Goal: Transaction & Acquisition: Download file/media

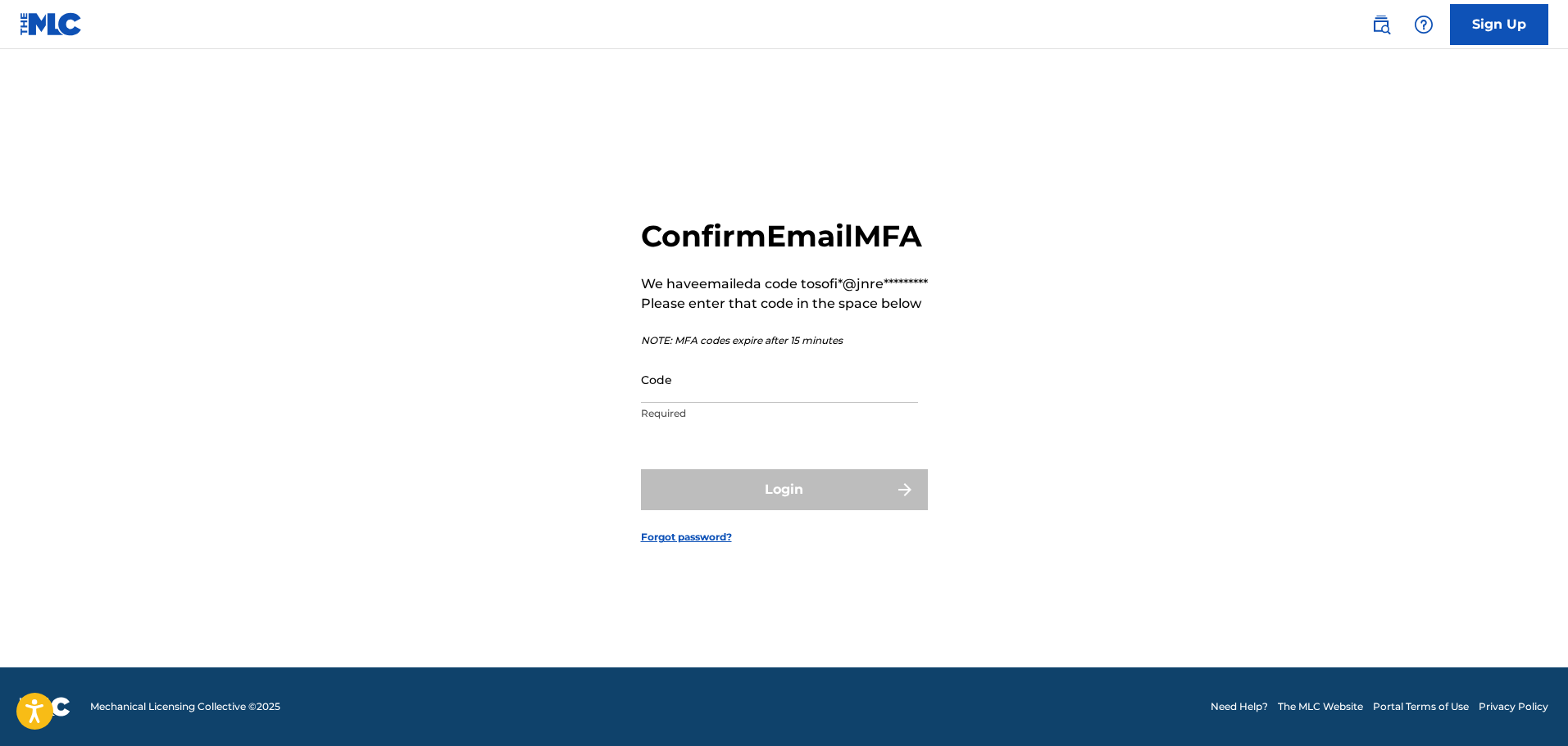
click at [709, 403] on input "Code" at bounding box center [780, 379] width 277 height 47
click at [646, 403] on input "Code" at bounding box center [780, 379] width 277 height 47
paste input "803224"
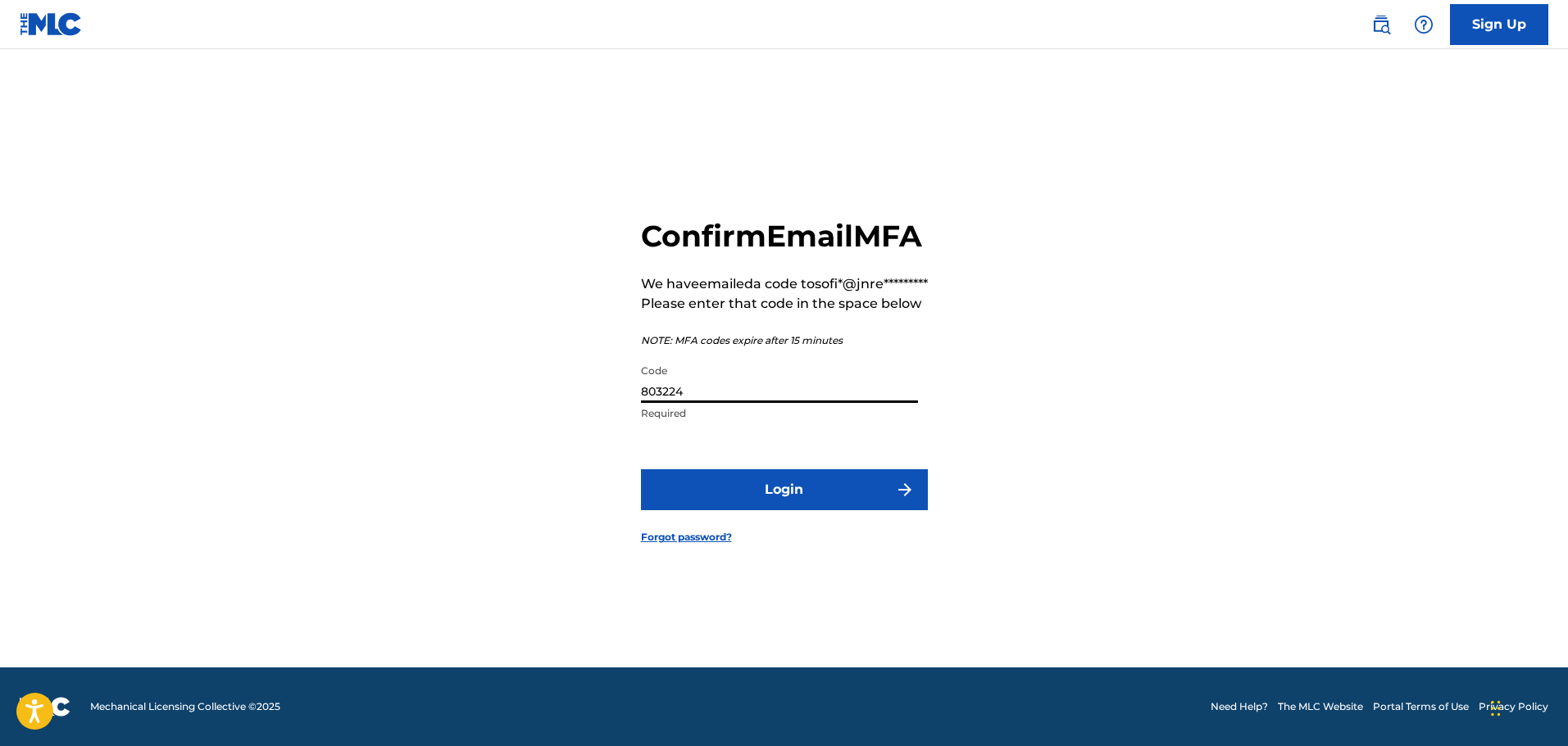
type input "803224"
click at [768, 506] on button "Login" at bounding box center [785, 489] width 287 height 41
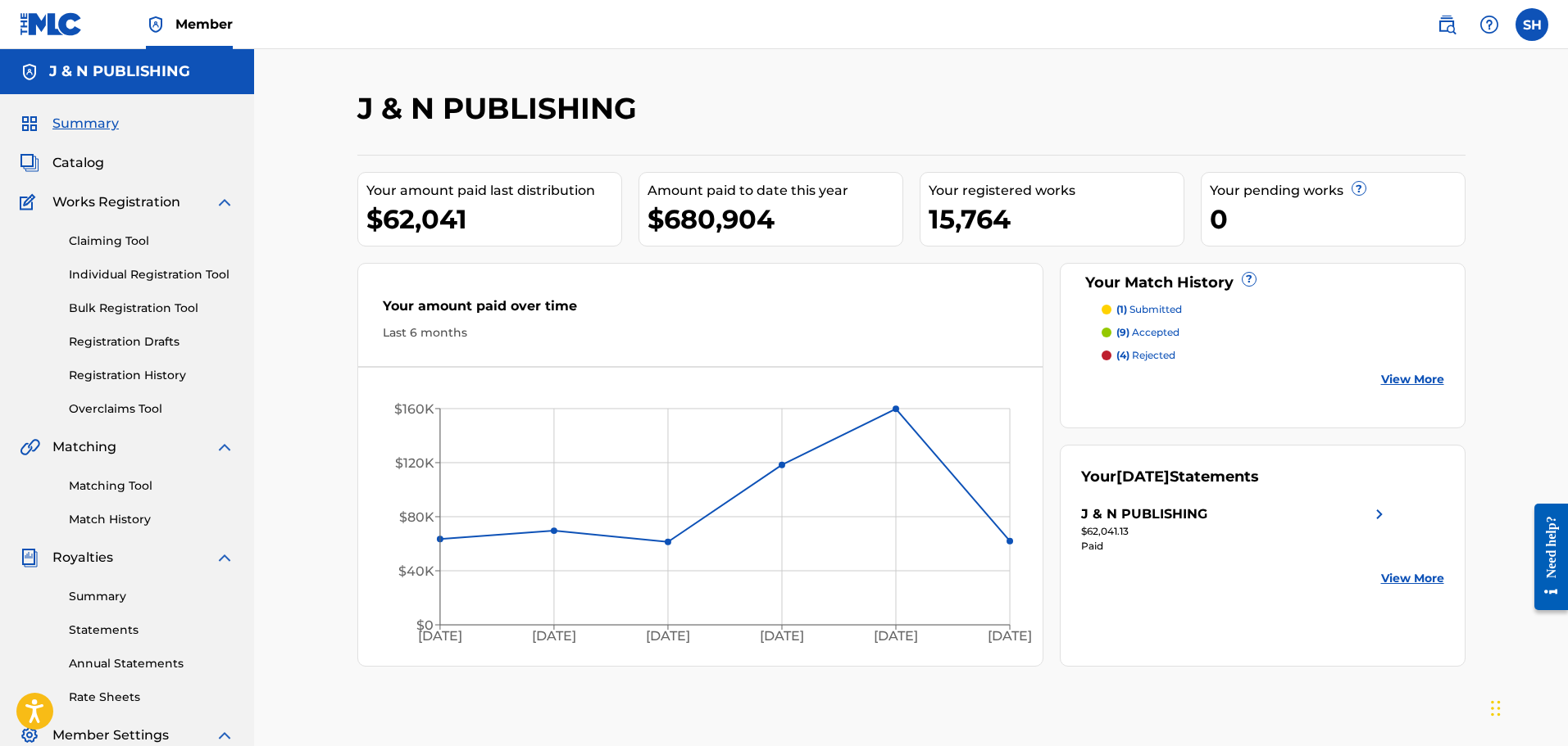
click at [91, 159] on span "Catalog" at bounding box center [78, 163] width 52 height 20
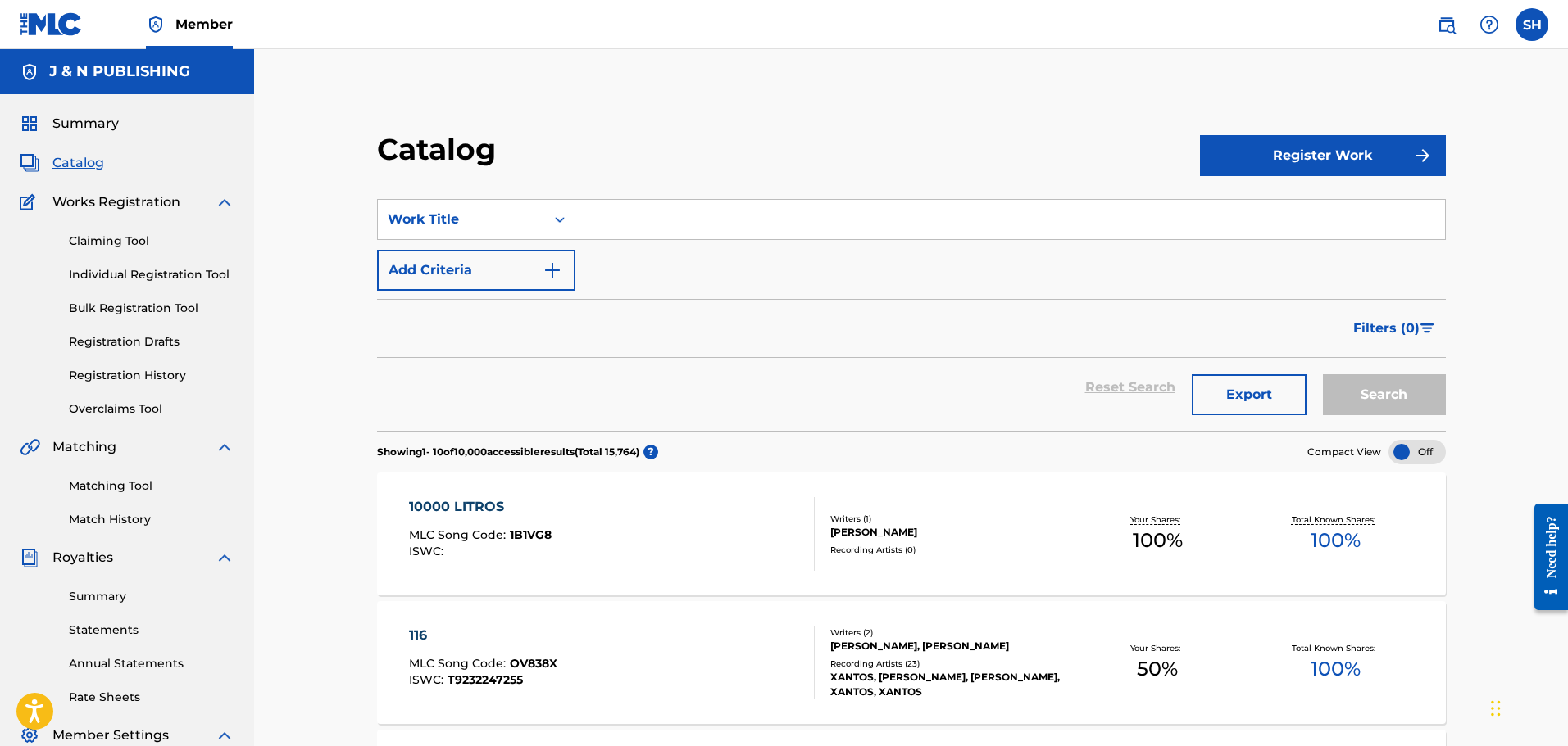
click at [110, 600] on link "Summary" at bounding box center [152, 597] width 166 height 18
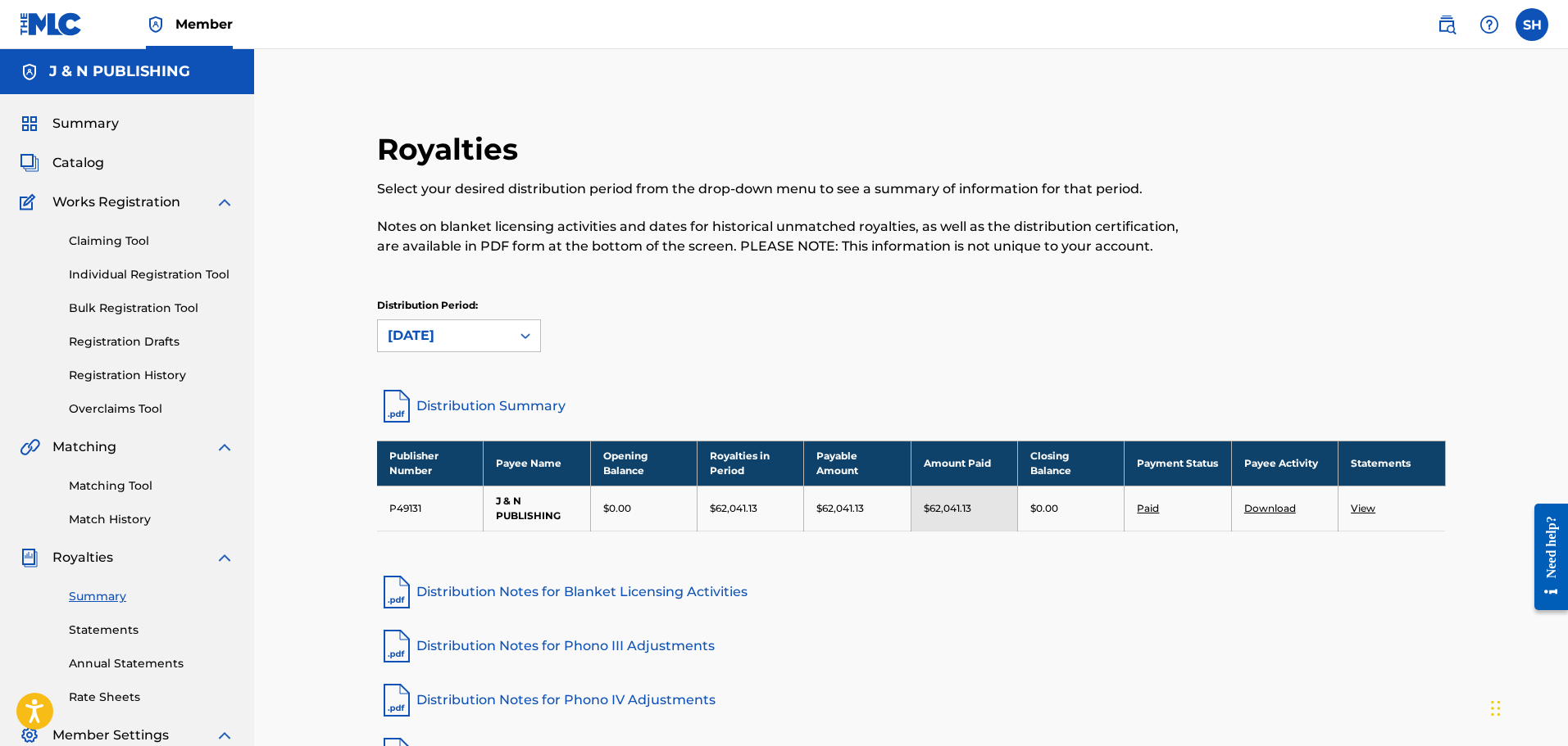
click at [448, 406] on link "Distribution Summary" at bounding box center [911, 406] width 1068 height 39
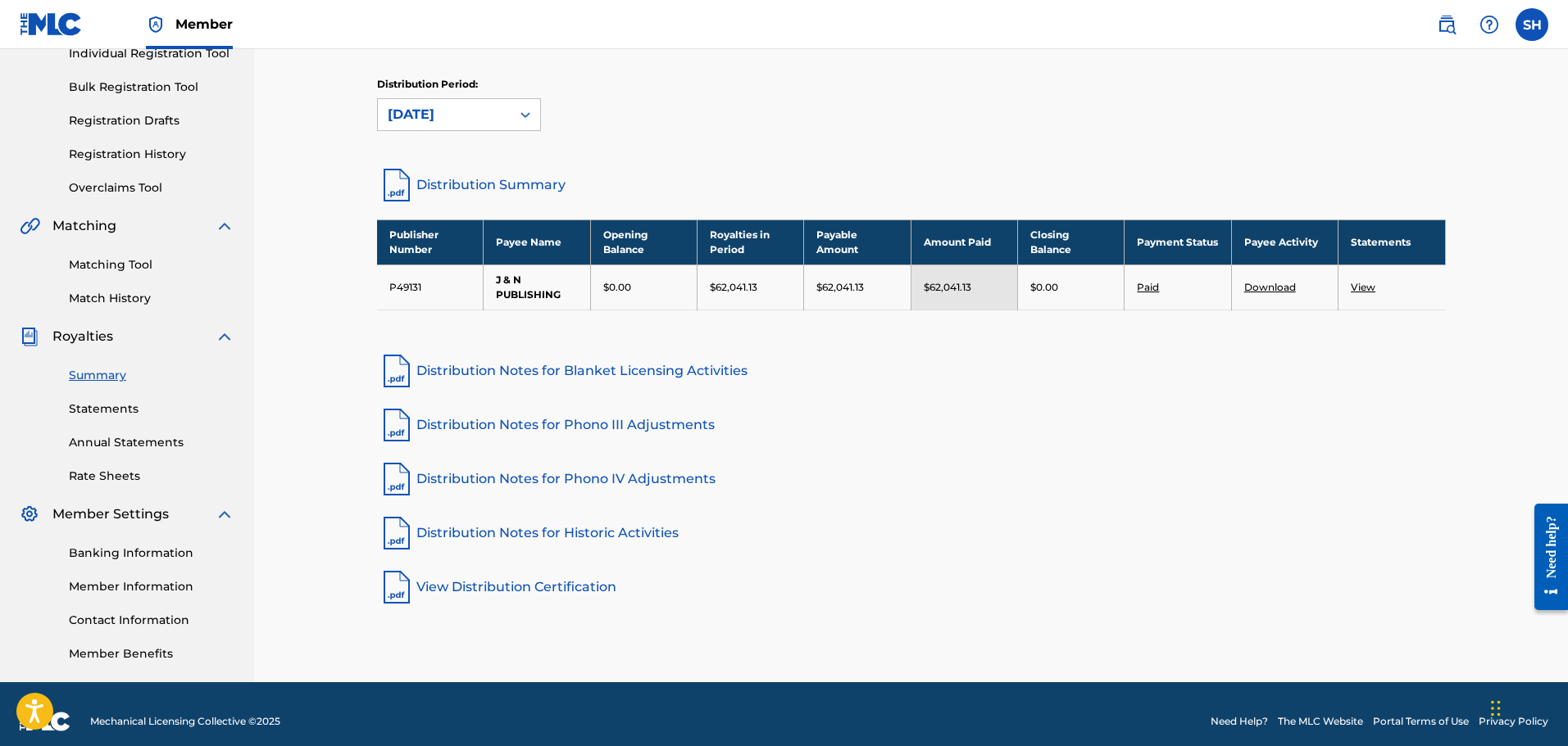
scroll to position [236, 0]
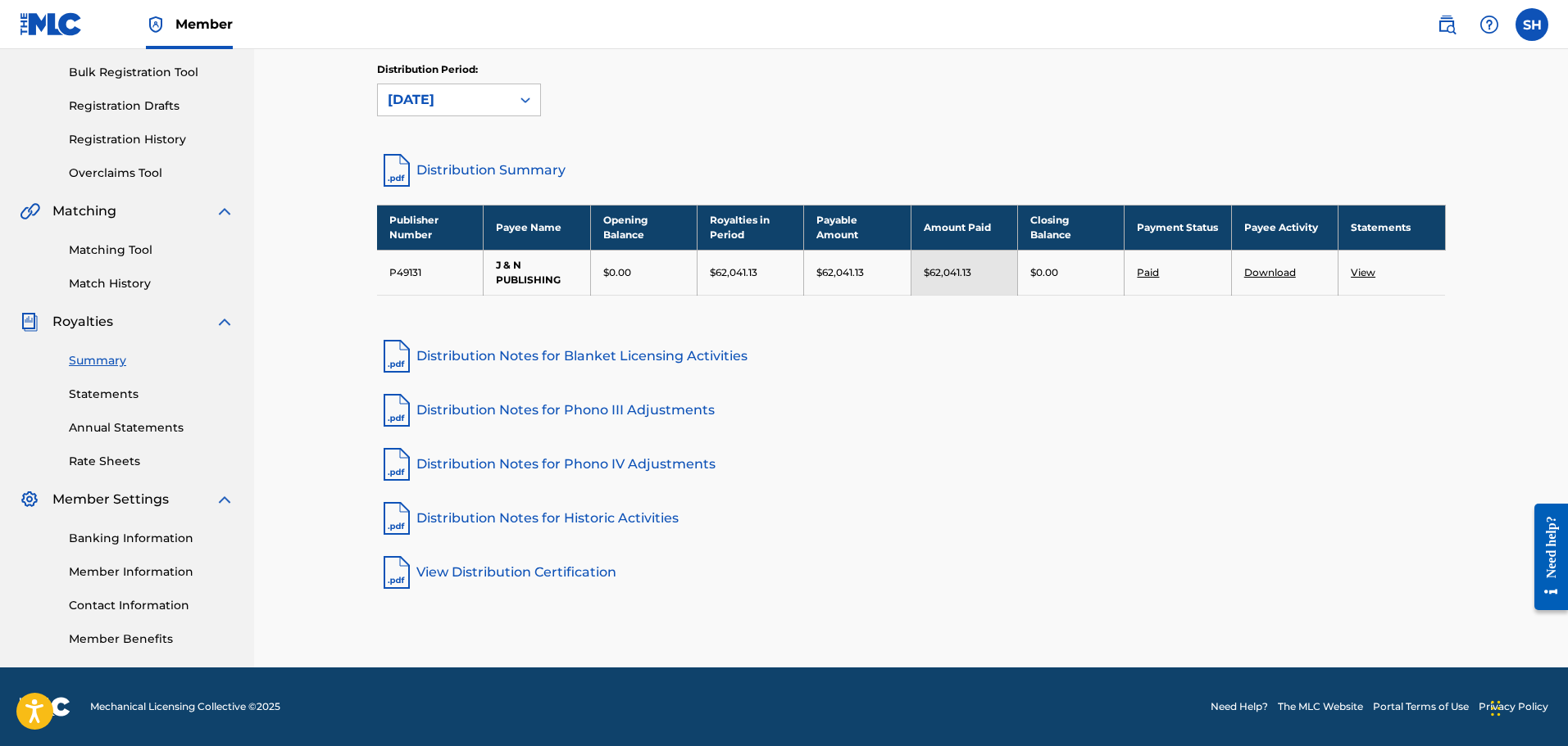
click at [111, 396] on link "Statements" at bounding box center [152, 394] width 166 height 18
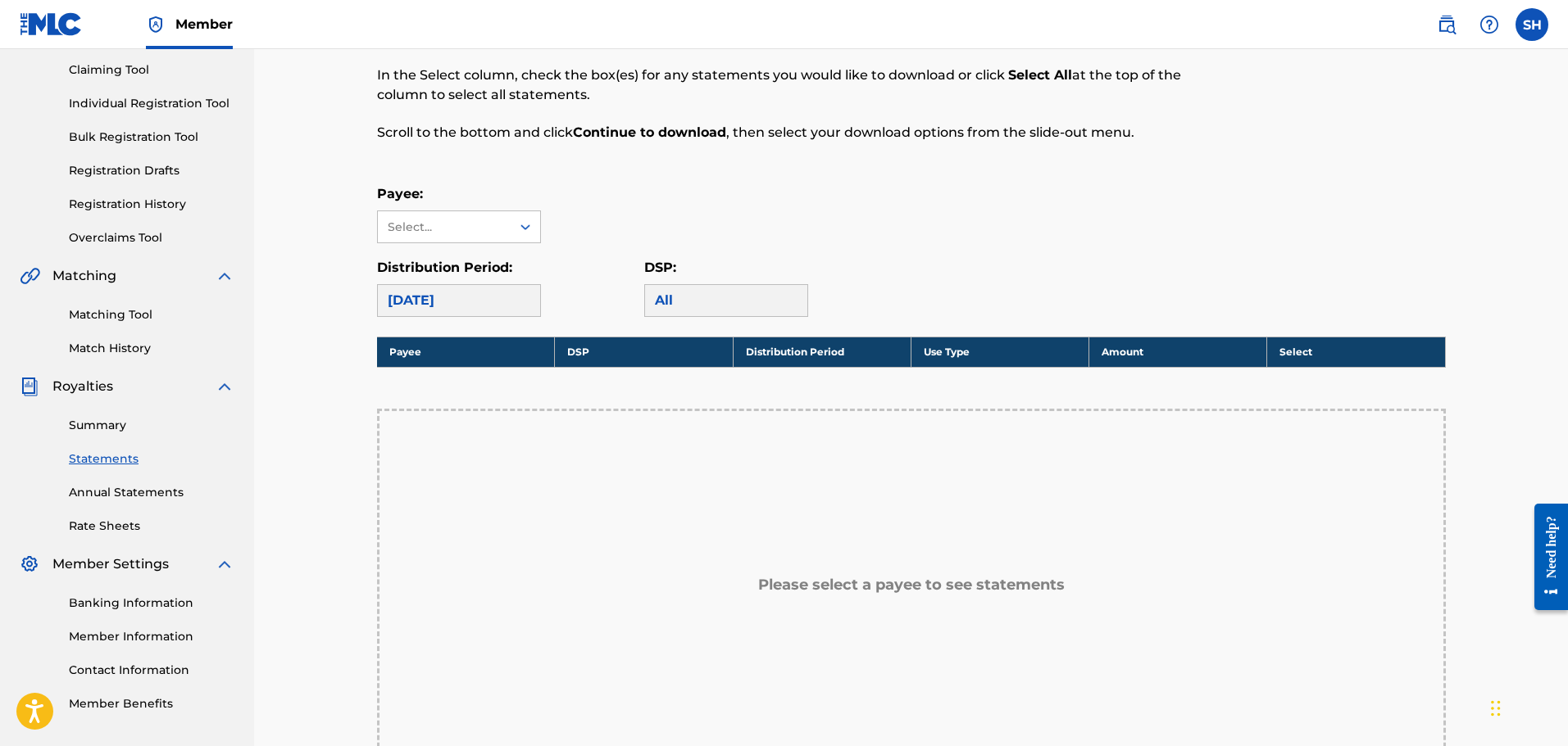
scroll to position [164, 0]
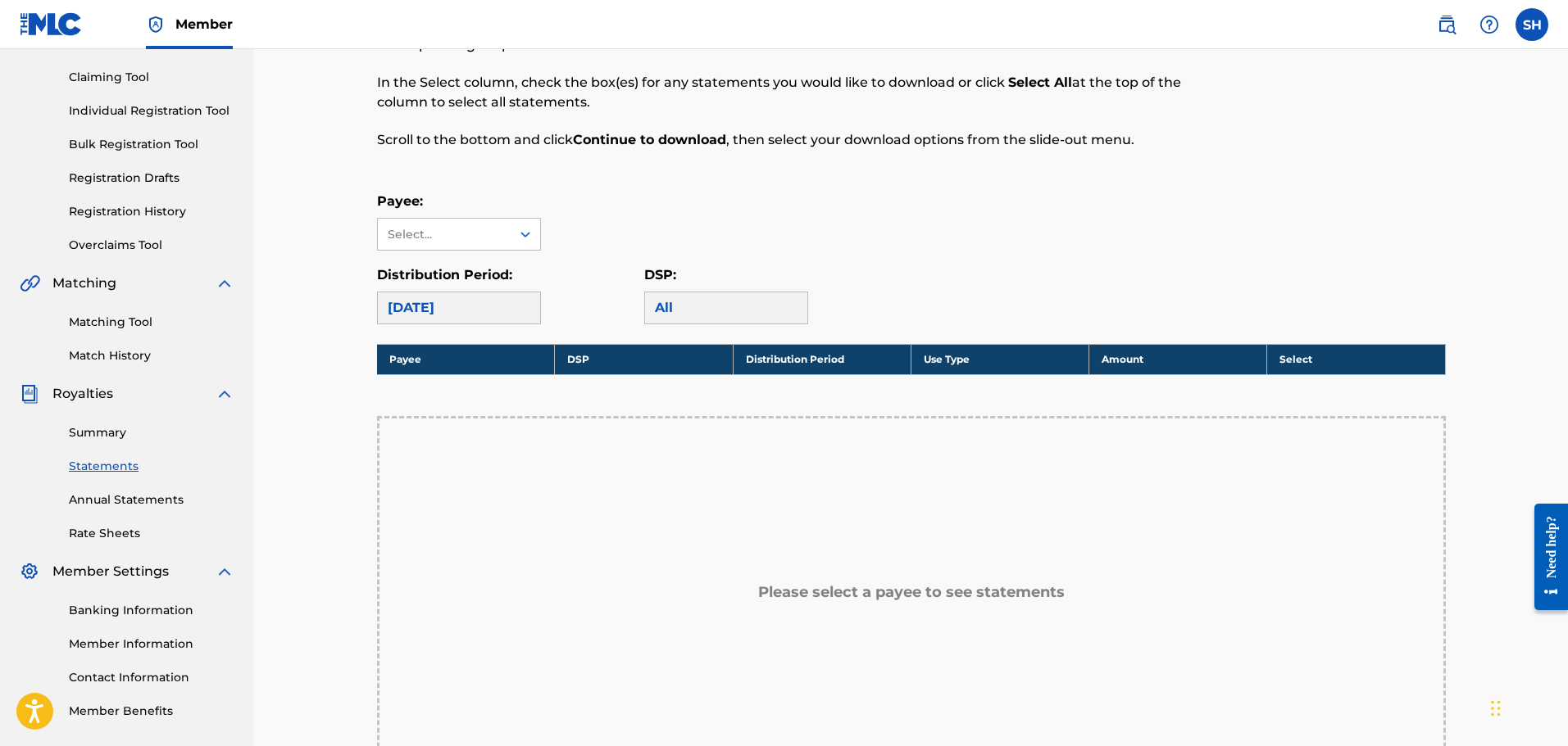
click at [486, 217] on div "Payee: Select..." at bounding box center [459, 221] width 164 height 59
click at [486, 241] on div "Select..." at bounding box center [444, 234] width 112 height 18
click at [471, 268] on div "J & N PUBLISHING" at bounding box center [459, 271] width 163 height 41
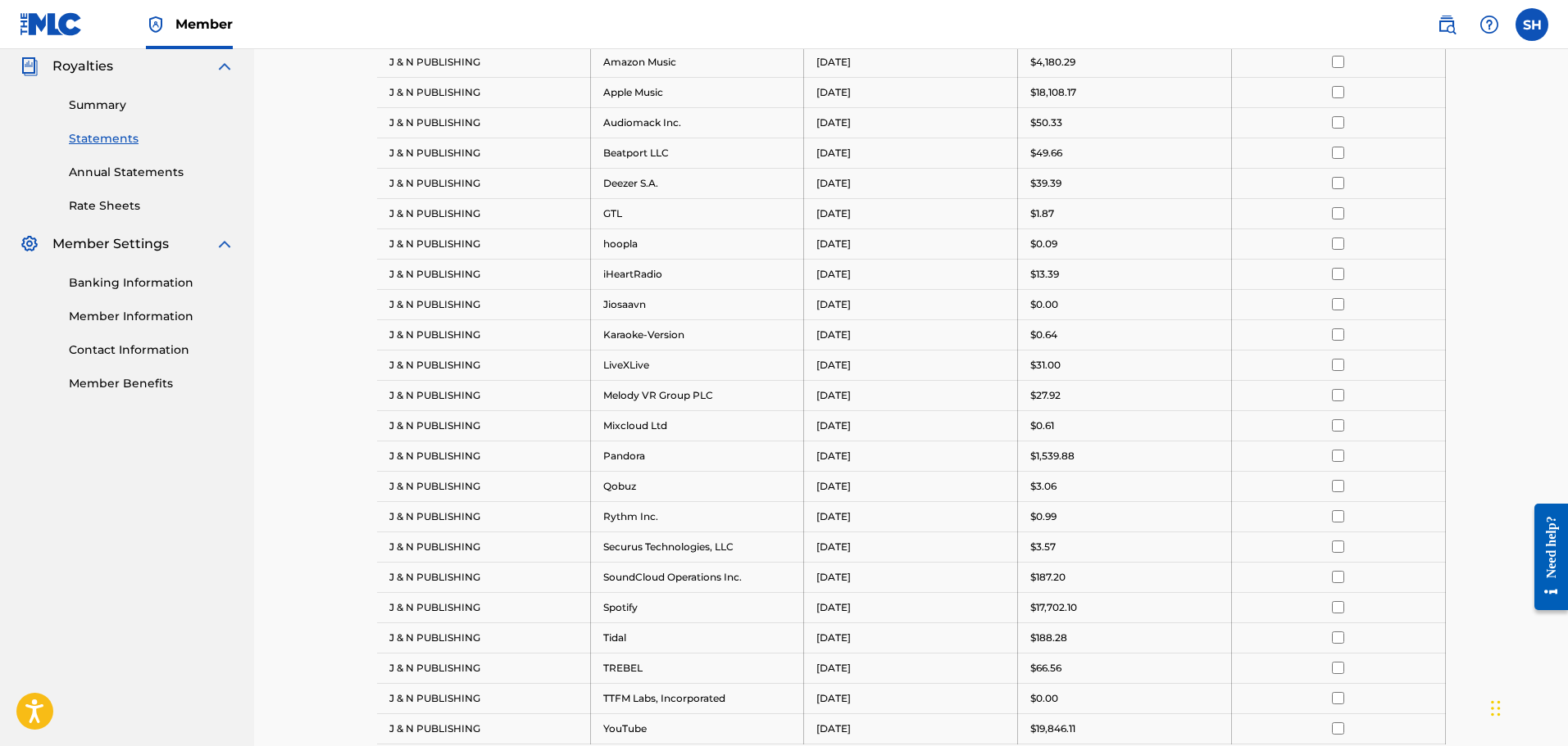
scroll to position [573, 0]
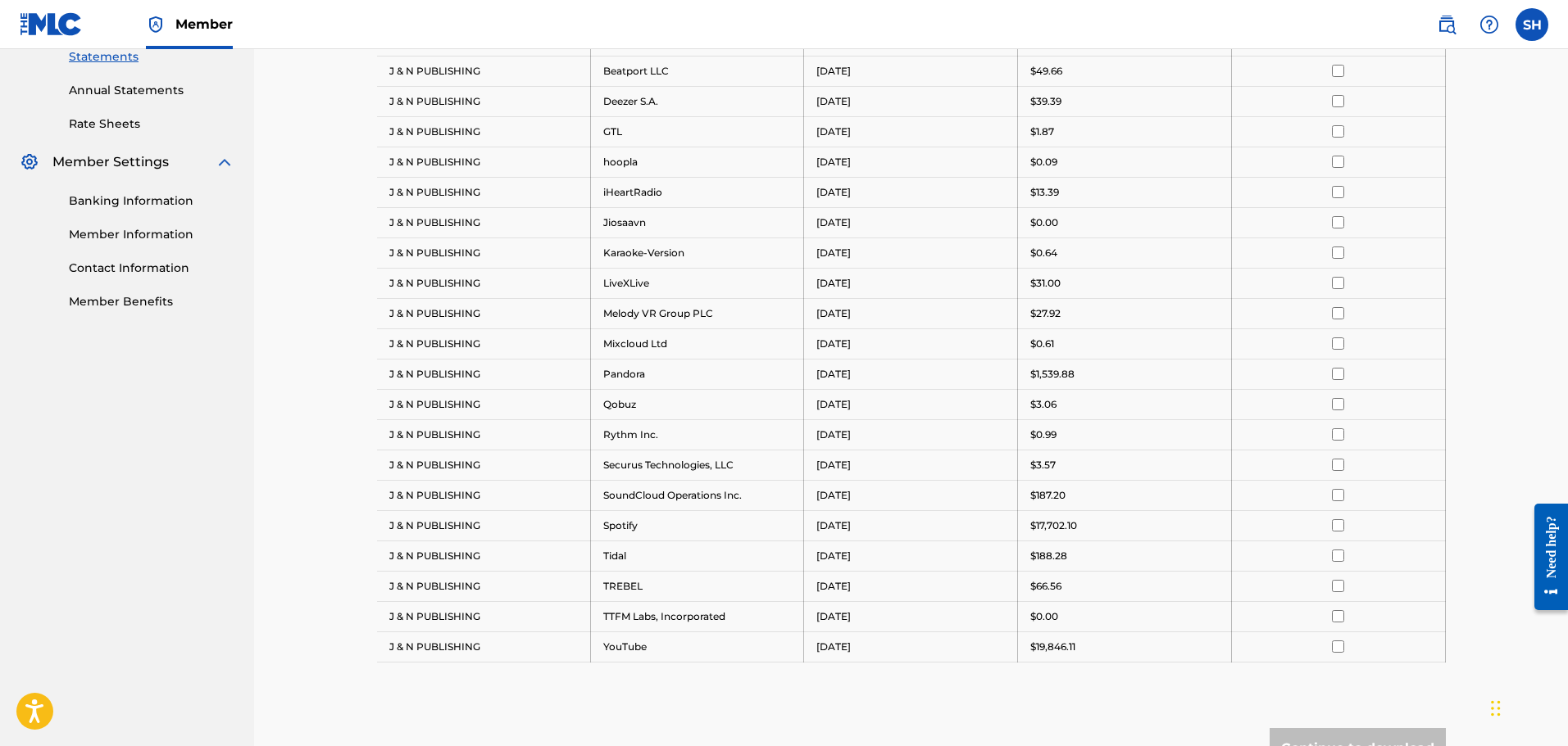
click at [1335, 526] on input "checkbox" at bounding box center [1338, 525] width 13 height 13
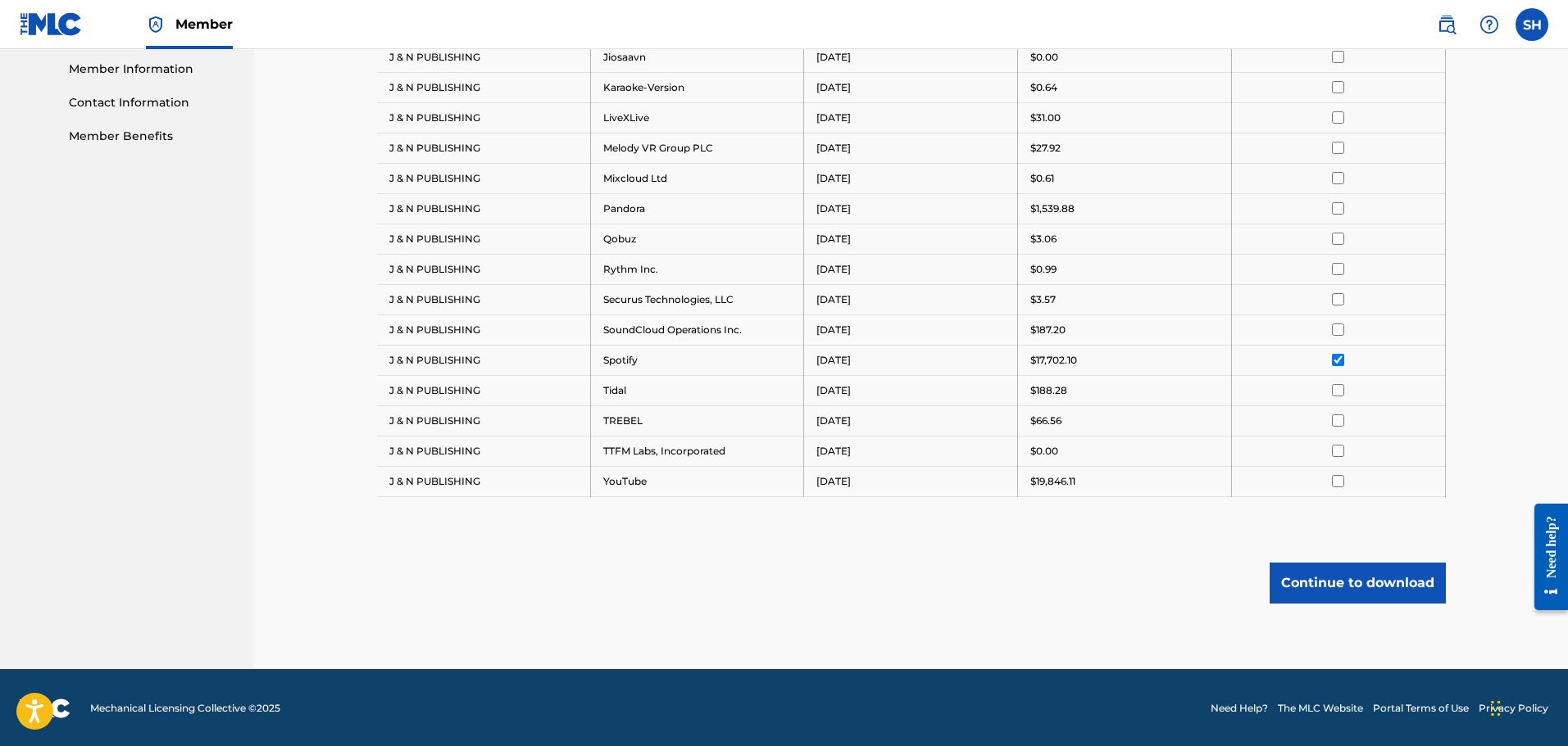
scroll to position [740, 0]
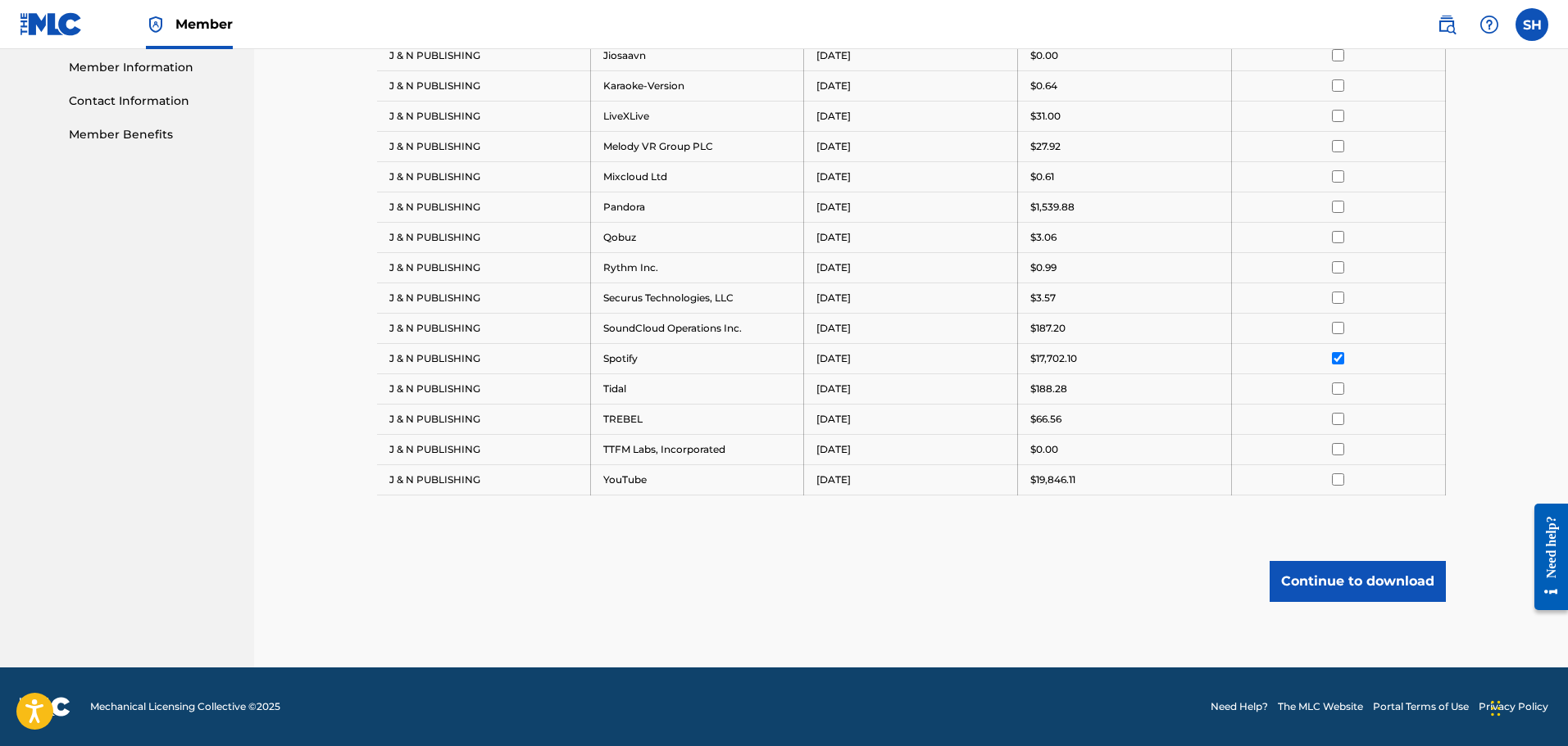
click at [1299, 577] on button "Continue to download" at bounding box center [1357, 581] width 176 height 41
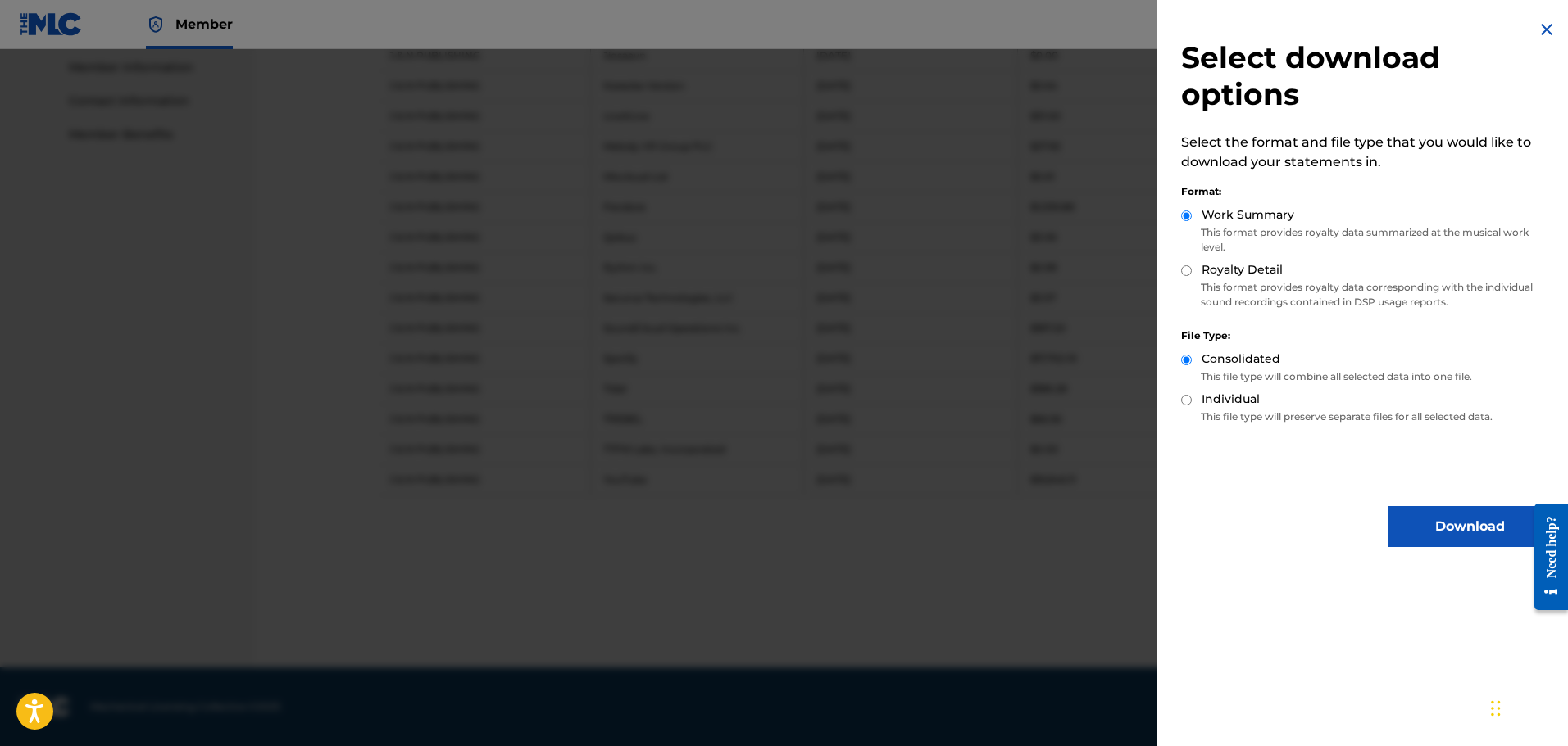
click at [1181, 272] on input "Royalty Detail" at bounding box center [1186, 270] width 11 height 11
radio input "true"
click at [1456, 520] on button "Download" at bounding box center [1470, 526] width 164 height 41
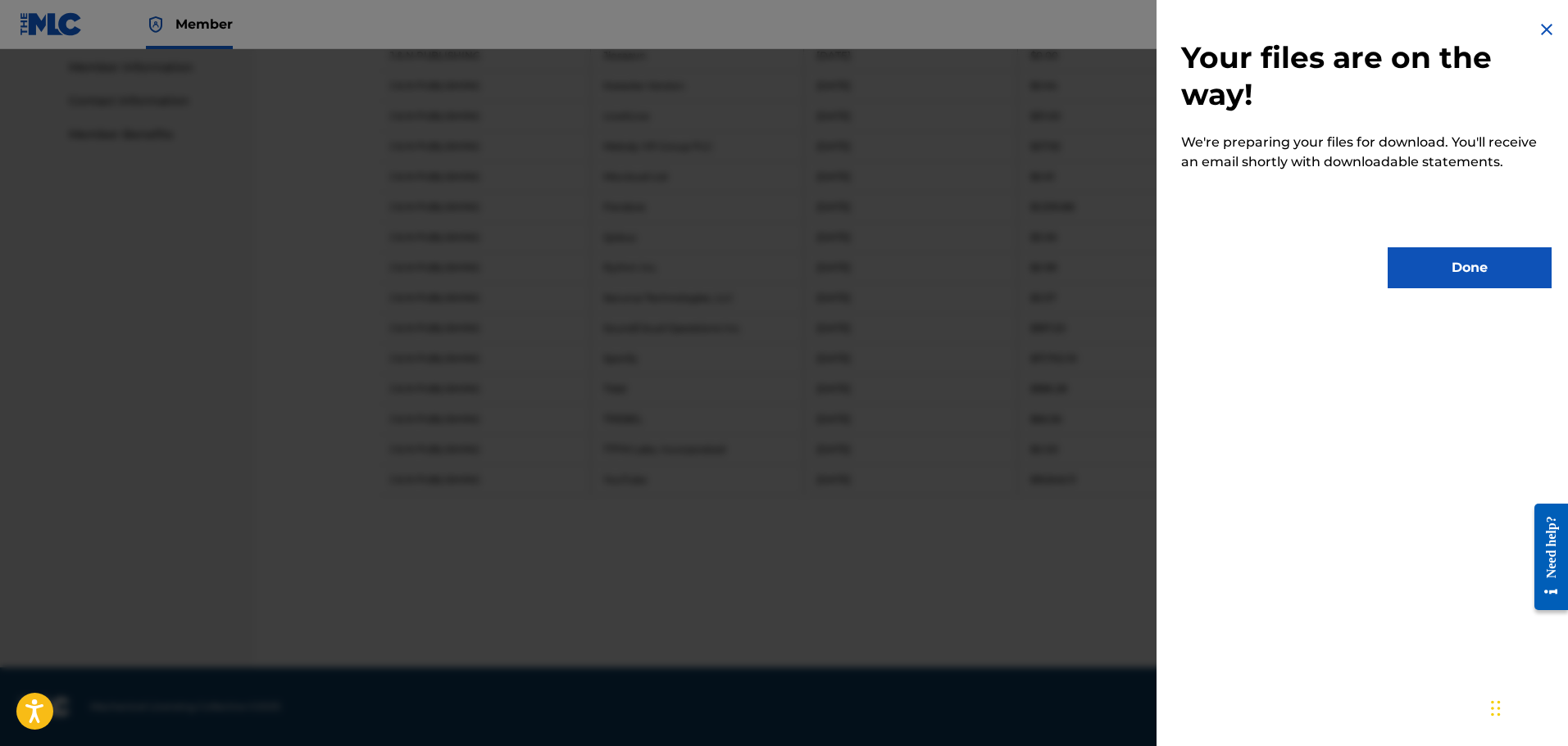
click at [1419, 274] on button "Done" at bounding box center [1470, 268] width 164 height 41
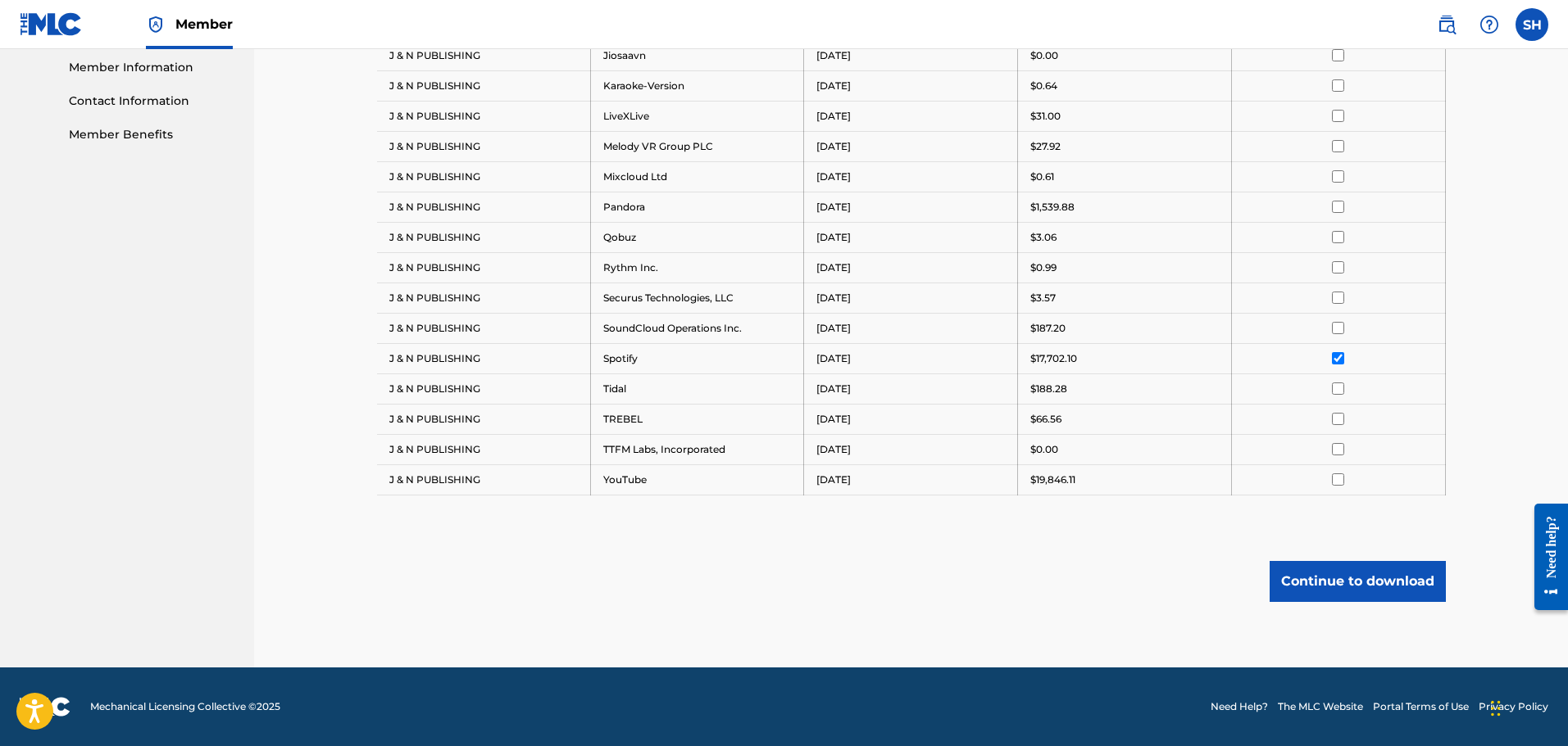
drag, startPoint x: 1445, startPoint y: 3, endPoint x: 1525, endPoint y: 234, distance: 244.5
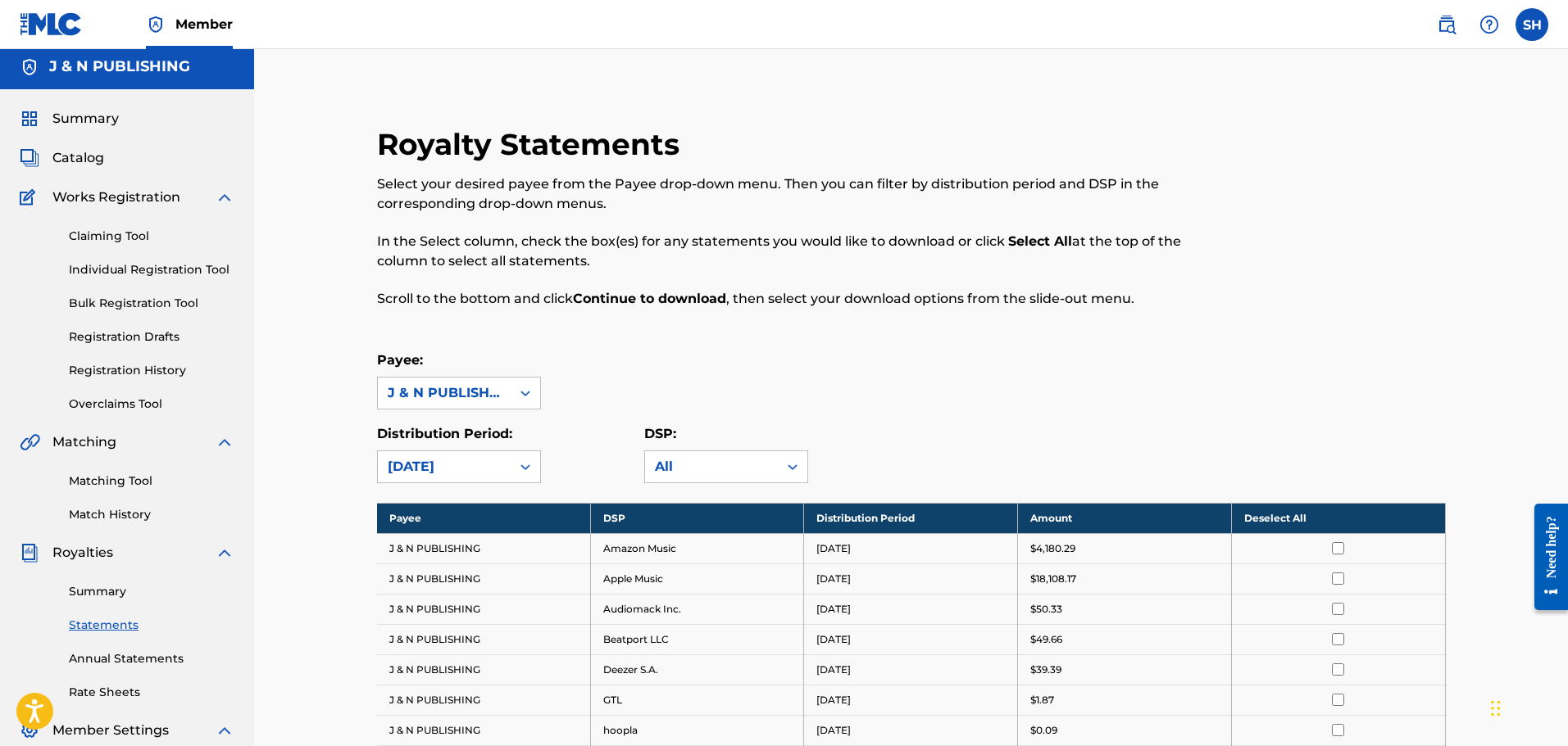
scroll to position [0, 0]
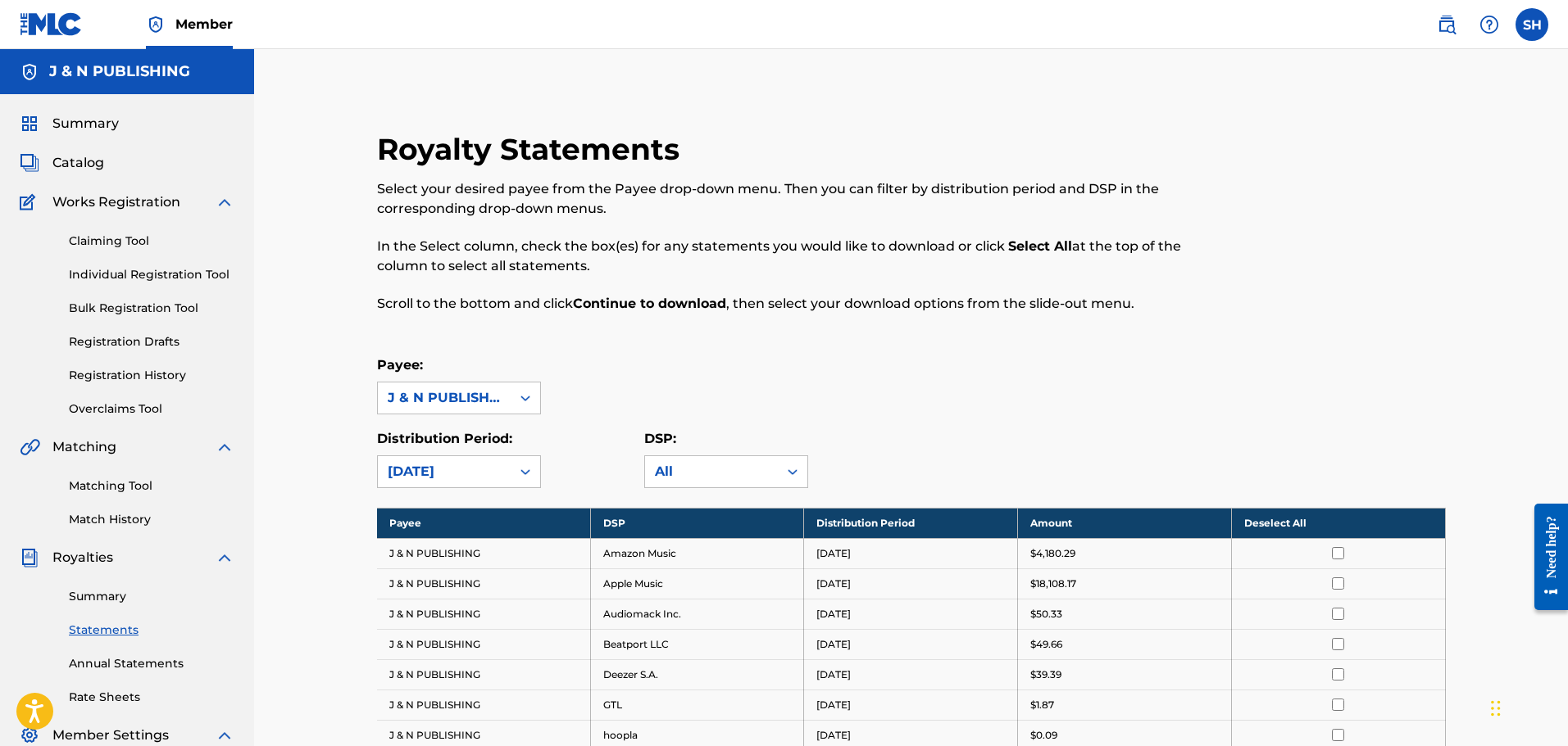
click at [88, 159] on span "Catalog" at bounding box center [78, 163] width 52 height 20
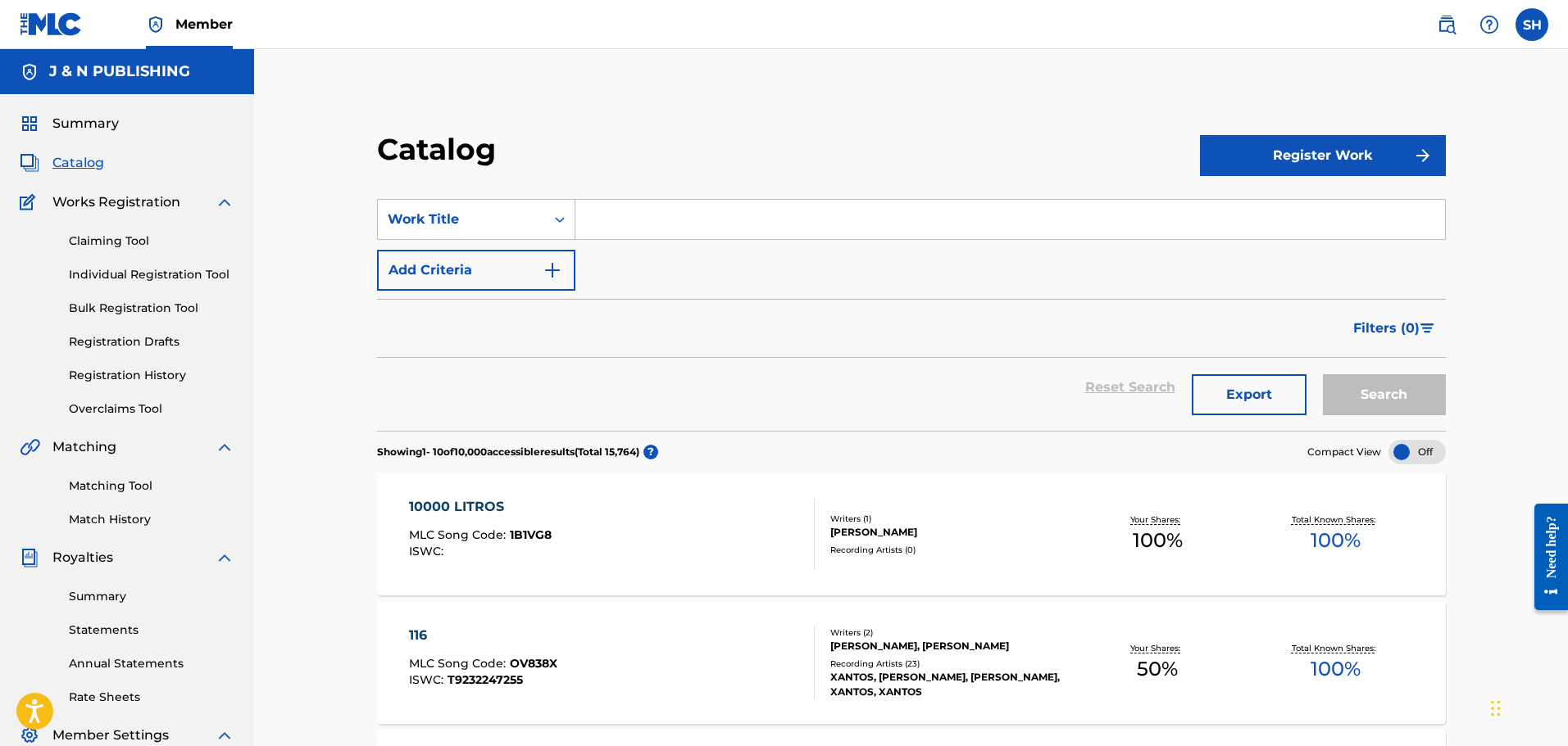
click at [414, 147] on h2 "Catalog" at bounding box center [440, 149] width 127 height 37
